Goal: Answer question/provide support

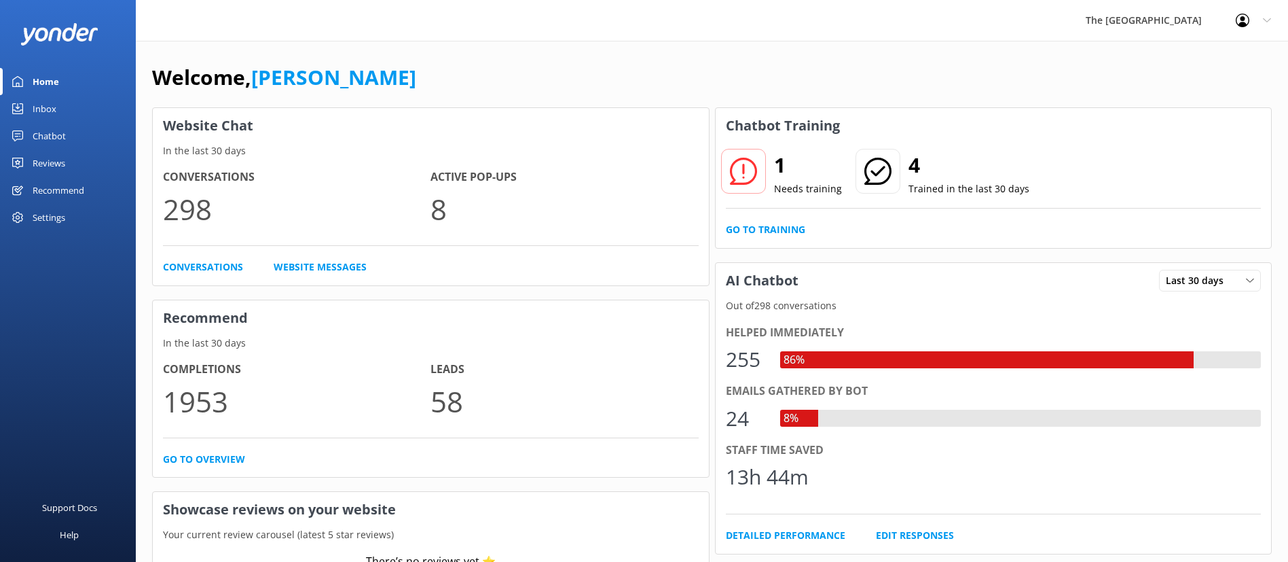
click at [79, 115] on link "Inbox" at bounding box center [68, 108] width 136 height 27
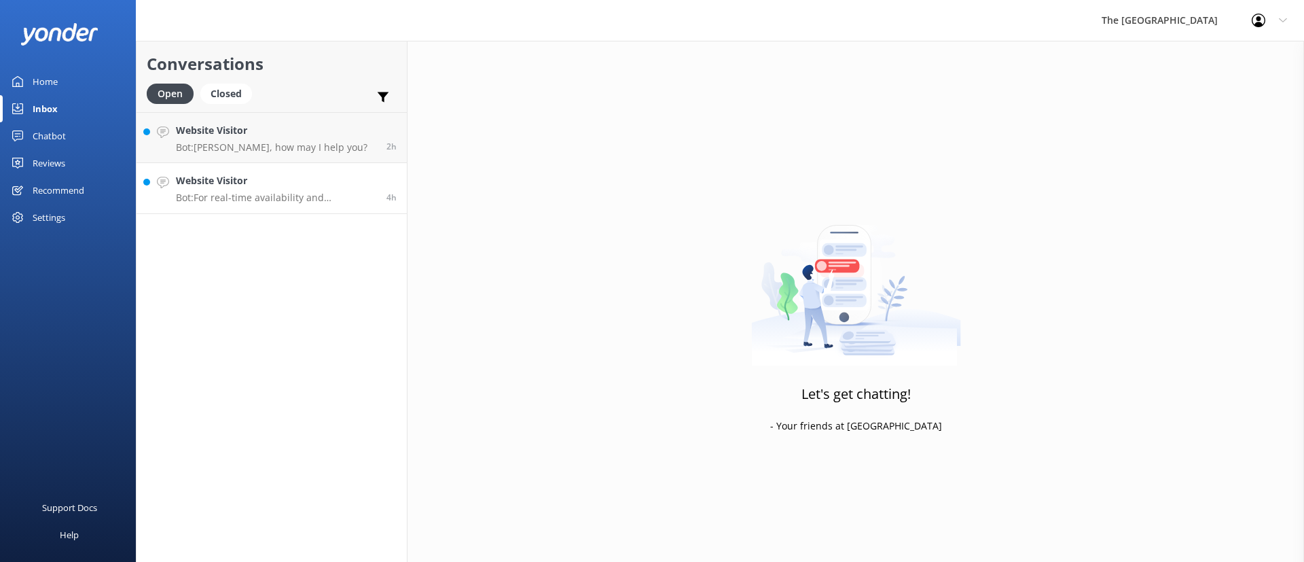
click at [200, 177] on h4 "Website Visitor" at bounding box center [276, 180] width 200 height 15
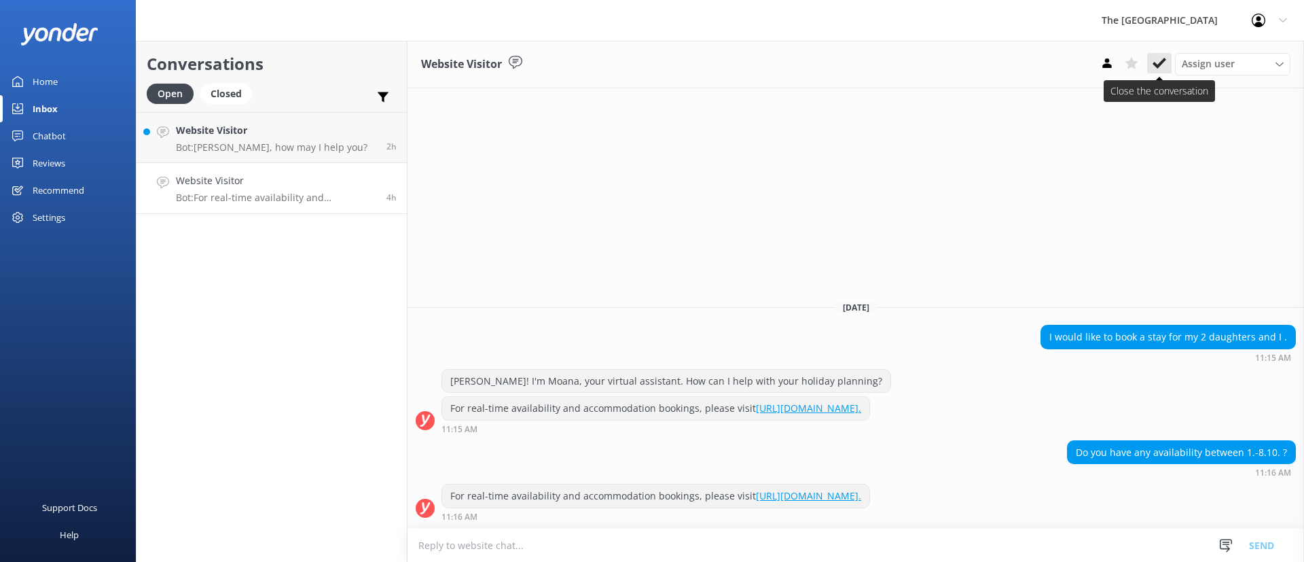
click at [1149, 73] on button at bounding box center [1159, 63] width 24 height 20
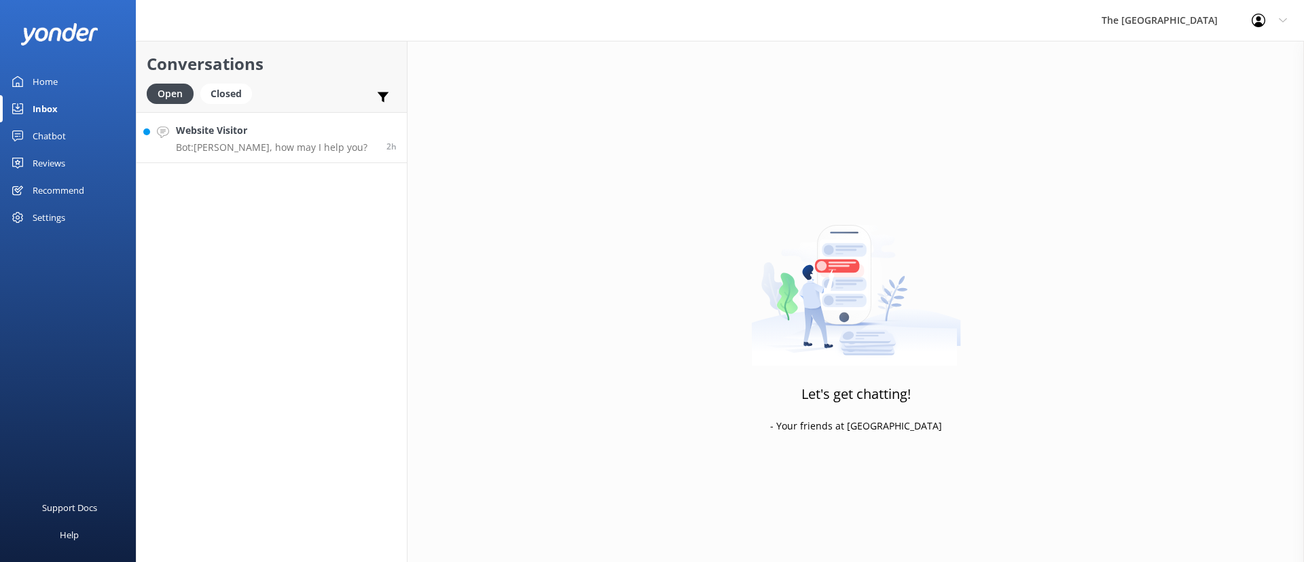
click at [237, 149] on p "Bot: [PERSON_NAME], how may I help you?" at bounding box center [272, 147] width 192 height 12
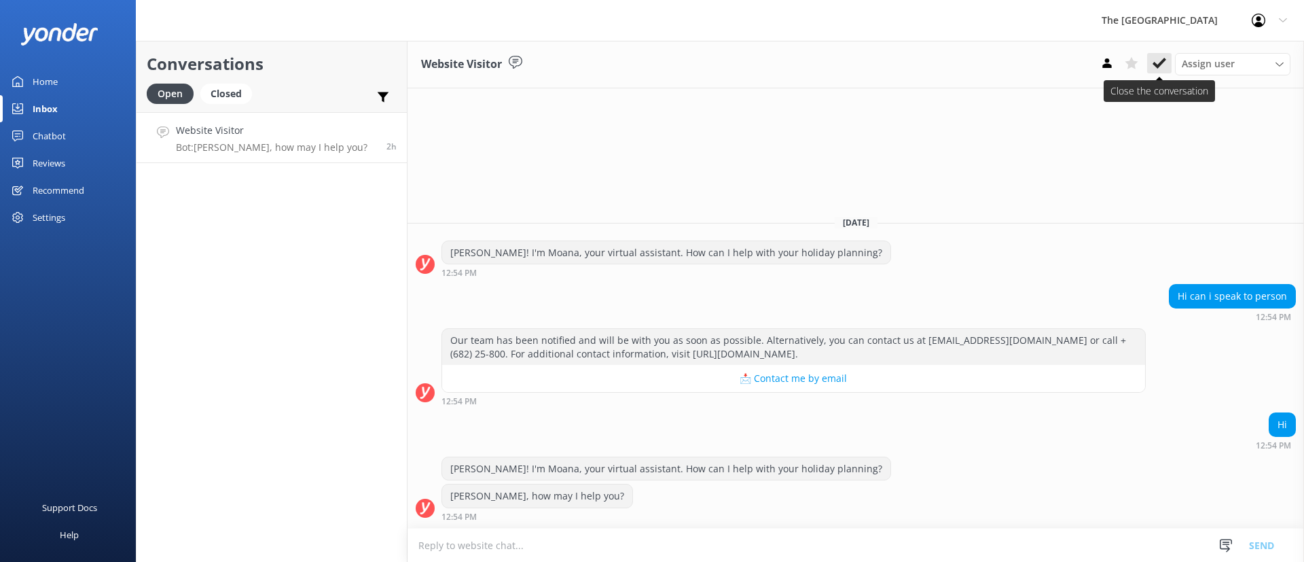
click at [1160, 61] on icon at bounding box center [1160, 63] width 14 height 14
